Goal: Navigation & Orientation: Understand site structure

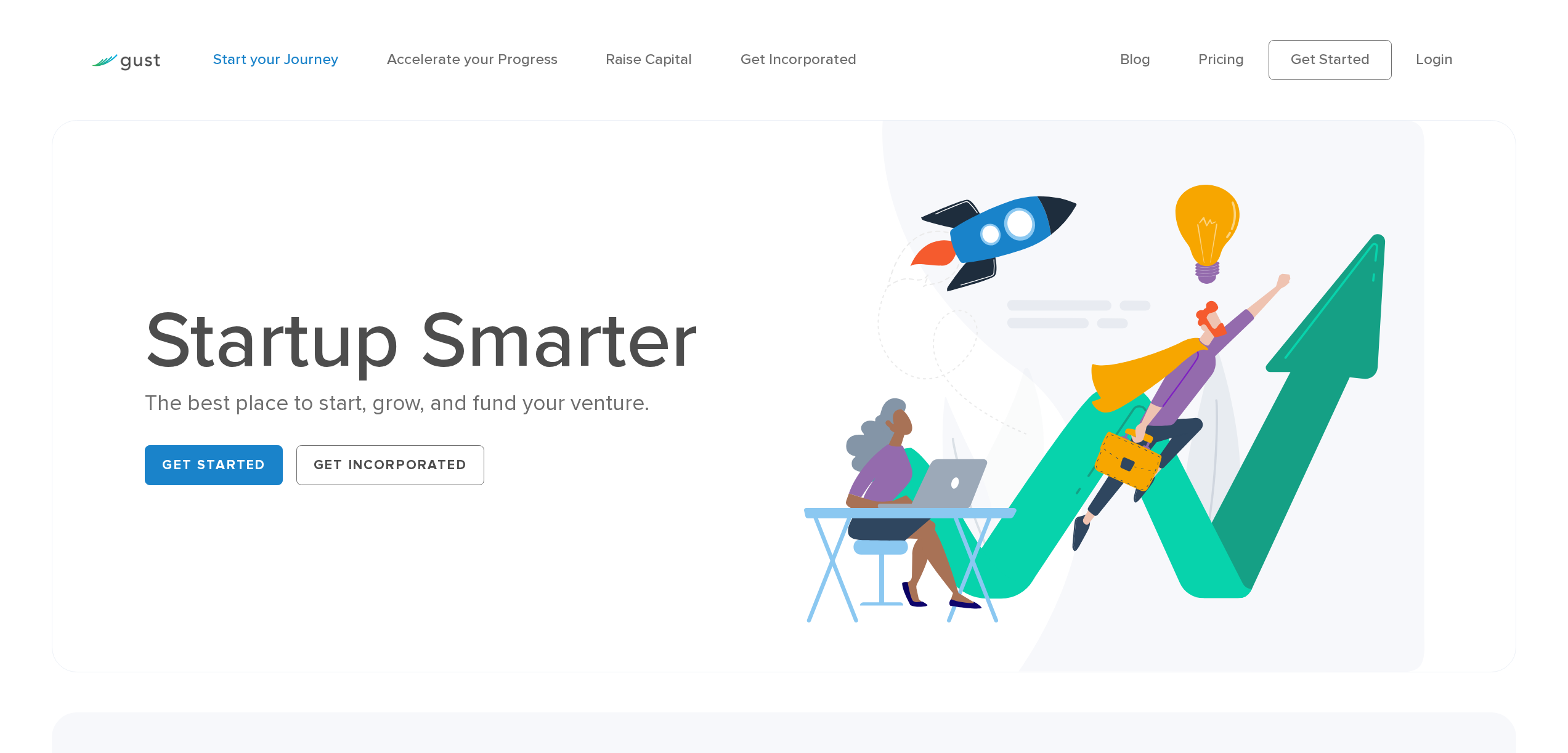
click at [248, 59] on link "Start your Journey" at bounding box center [275, 59] width 125 height 18
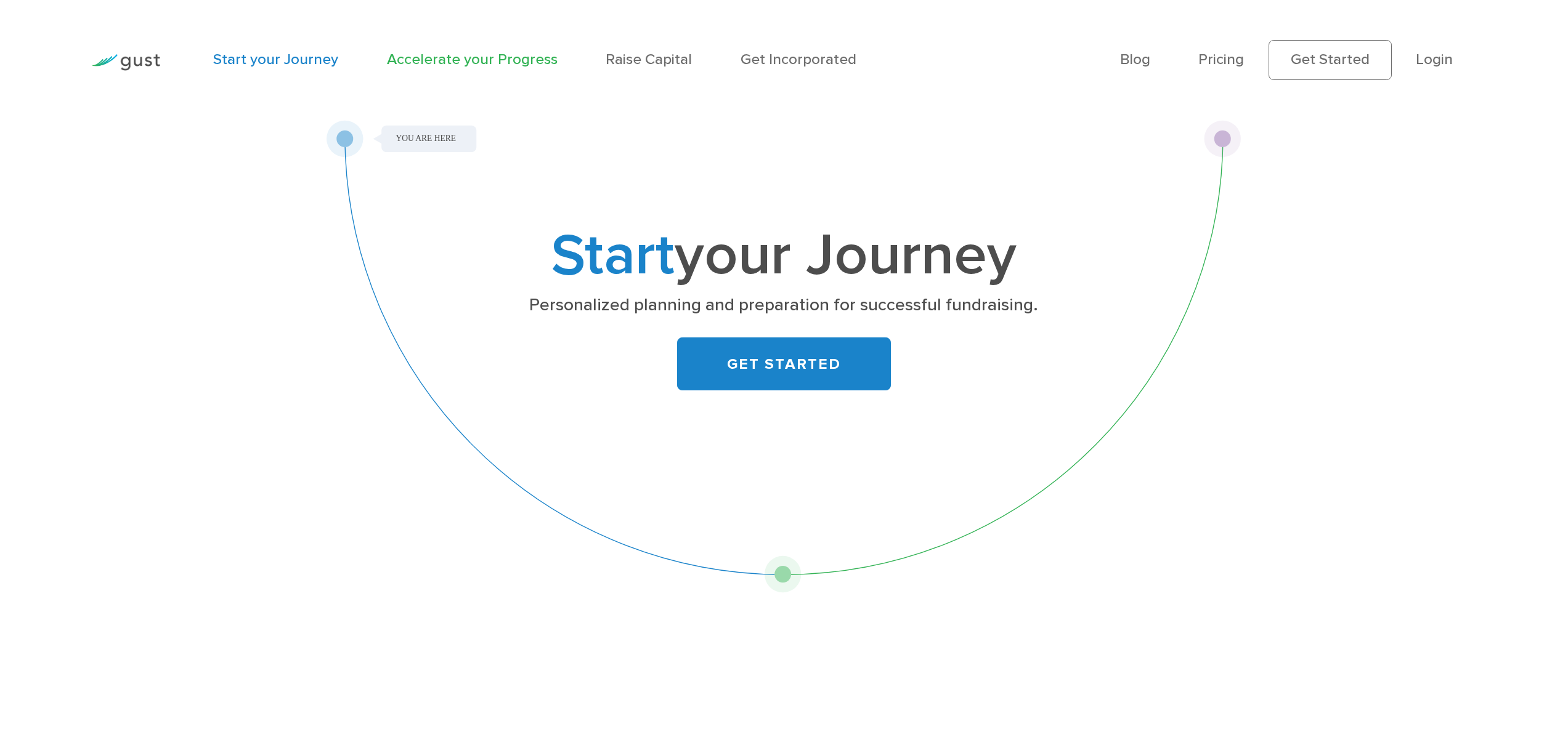
click at [444, 57] on link "Accelerate your Progress" at bounding box center [472, 59] width 171 height 18
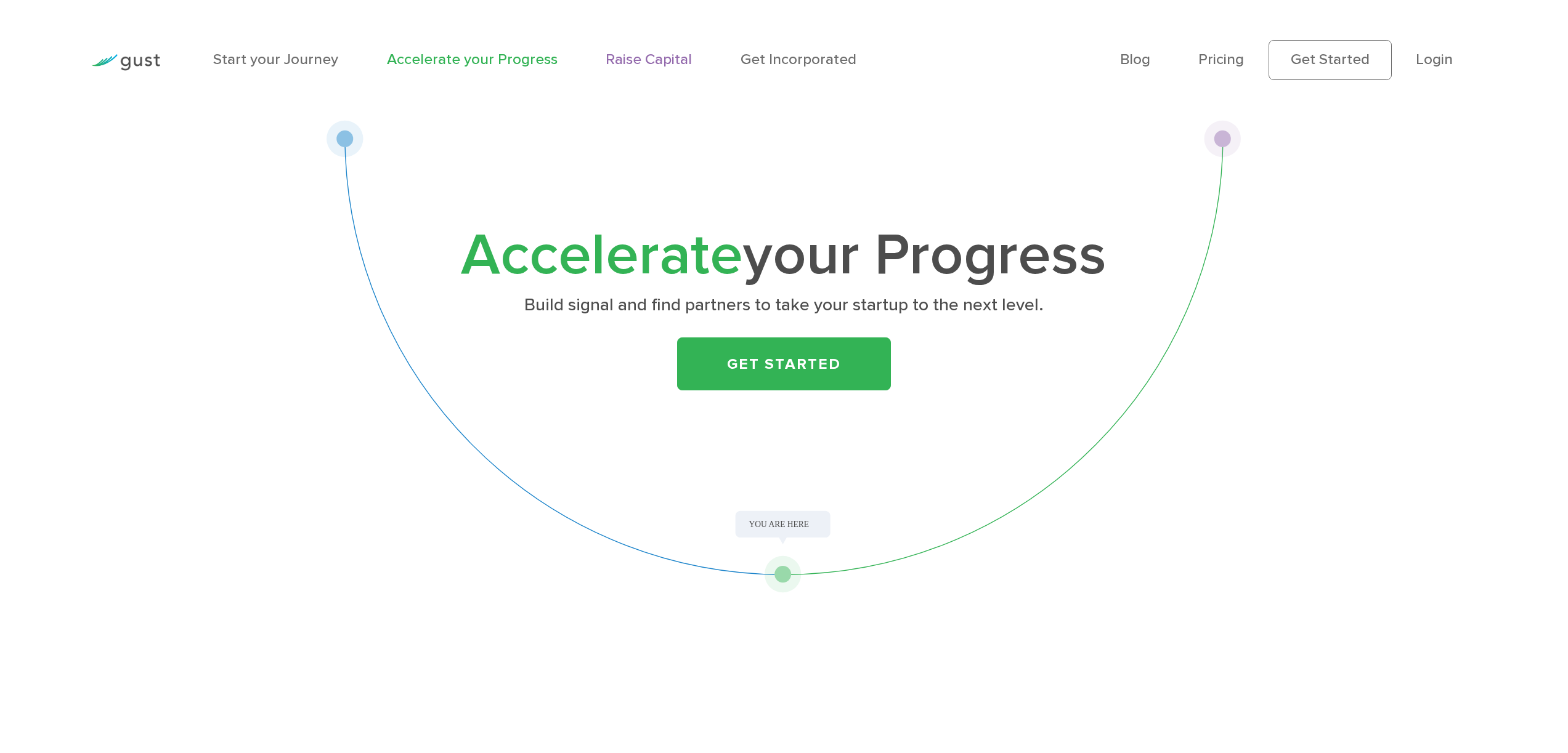
click at [607, 55] on link "Raise Capital" at bounding box center [648, 59] width 86 height 18
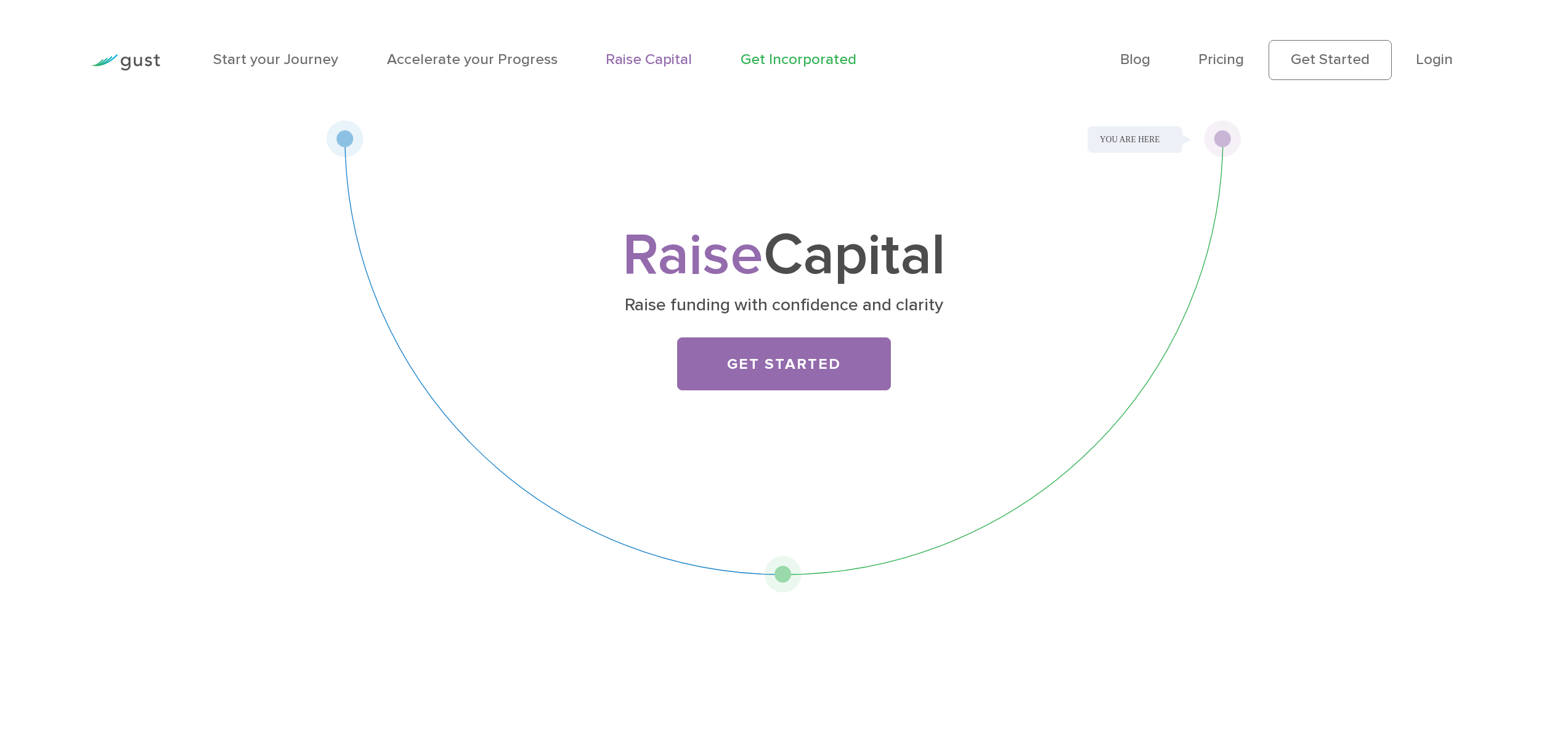
click at [789, 55] on link "Get Incorporated" at bounding box center [799, 59] width 116 height 18
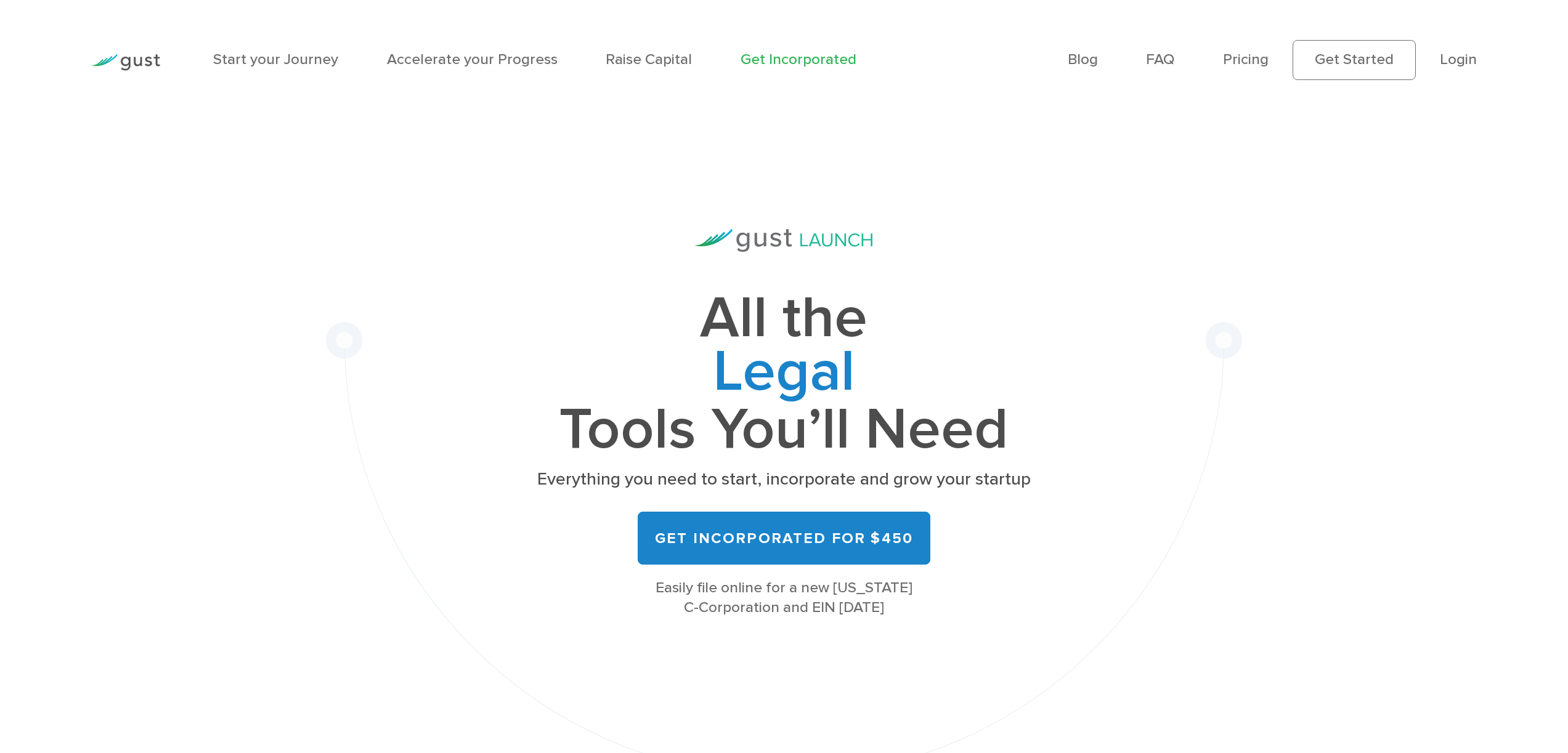
click at [145, 61] on img at bounding box center [126, 62] width 69 height 17
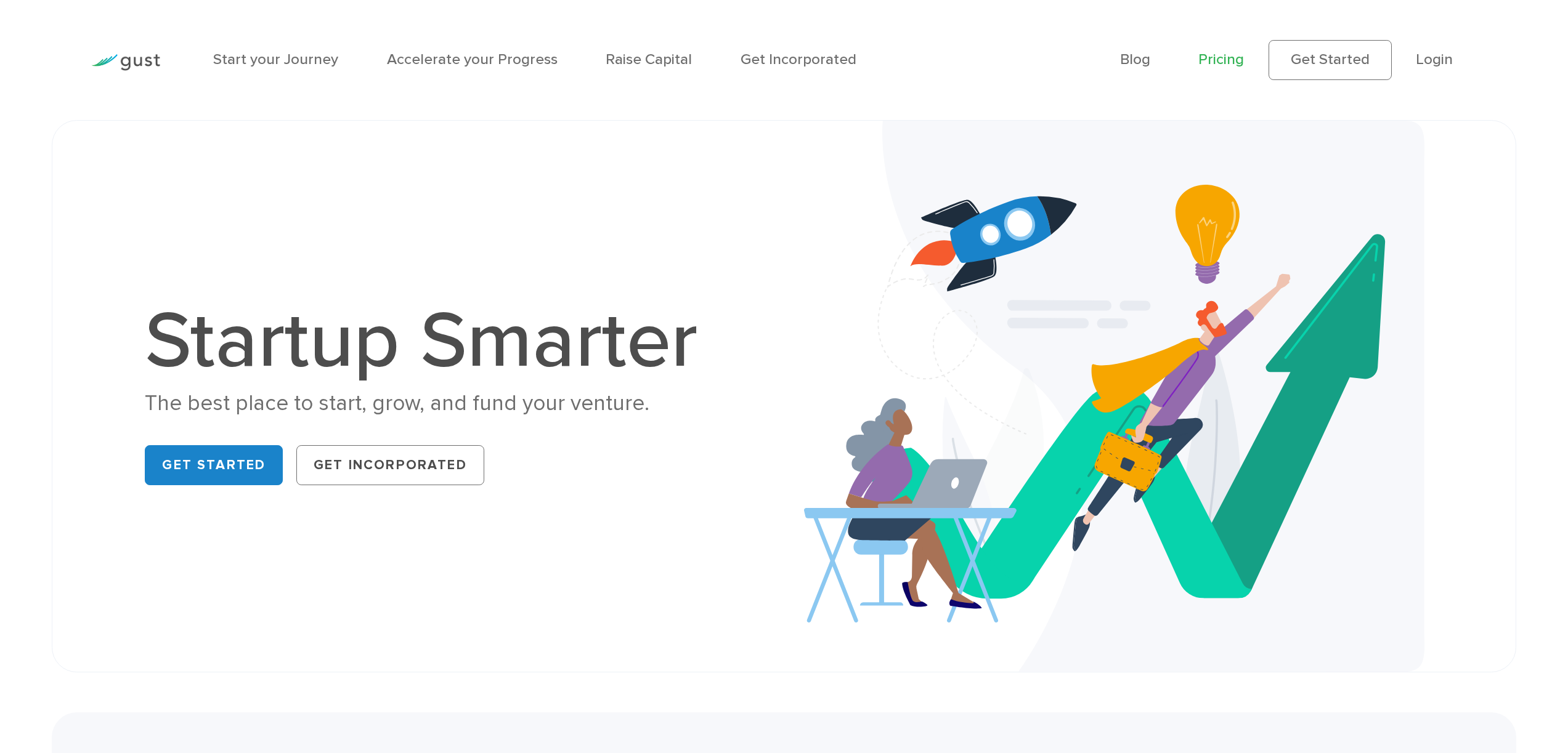
click at [1205, 64] on link "Pricing" at bounding box center [1221, 59] width 46 height 18
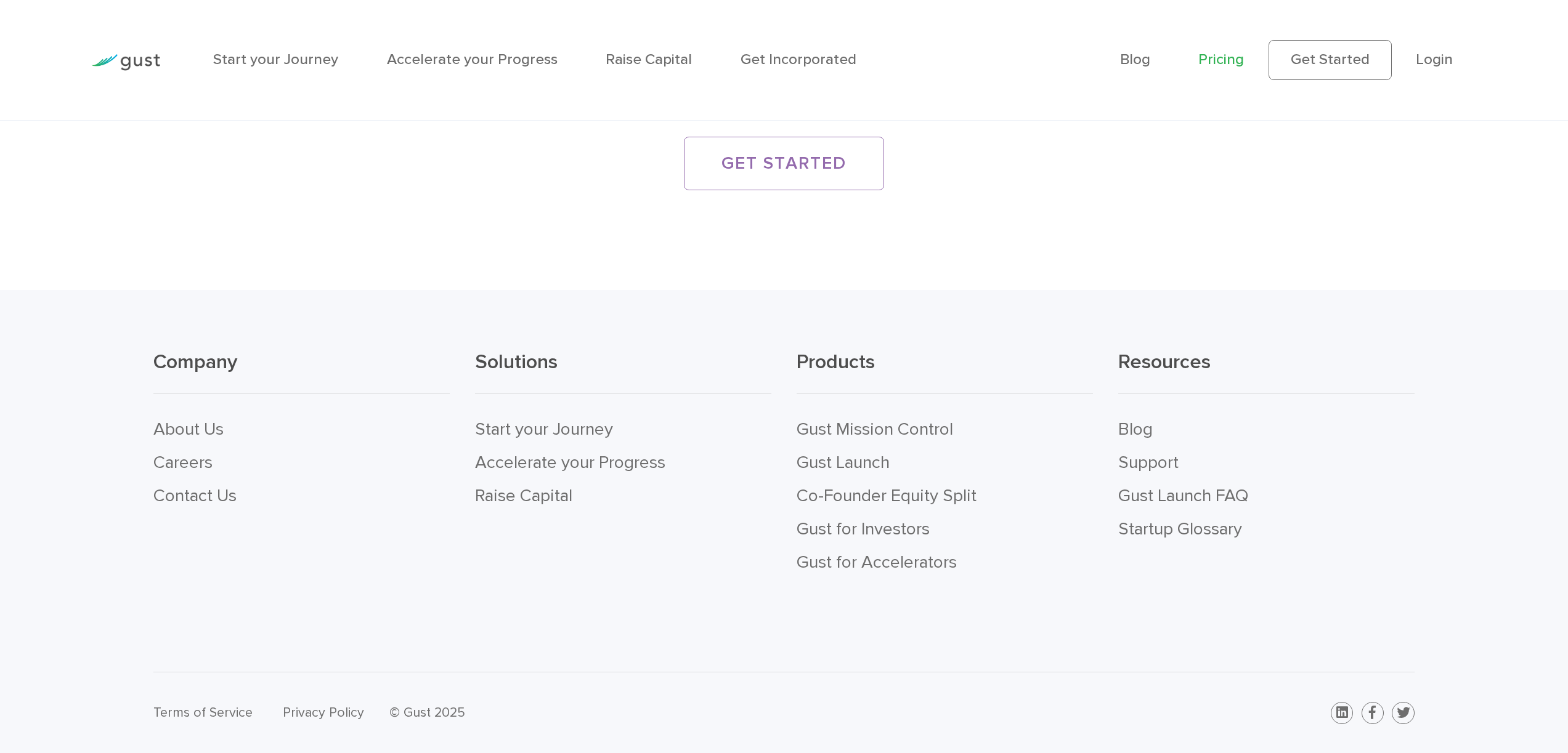
scroll to position [3322, 0]
click at [906, 557] on link "Gust for Accelerators" at bounding box center [876, 562] width 160 height 21
